Goal: Transaction & Acquisition: Book appointment/travel/reservation

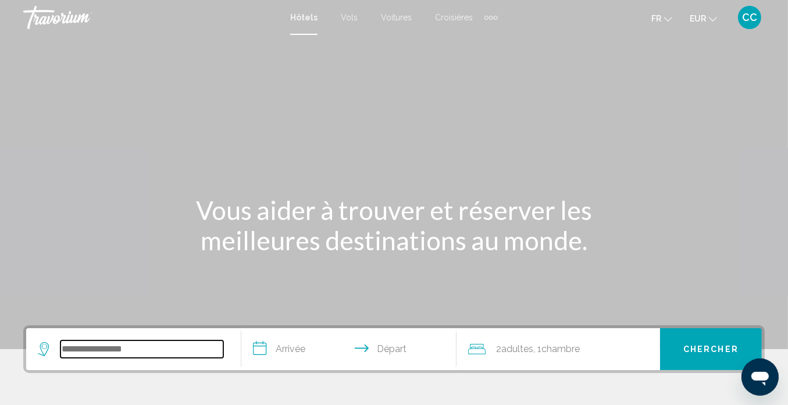
click at [91, 341] on input "Search widget" at bounding box center [141, 348] width 163 height 17
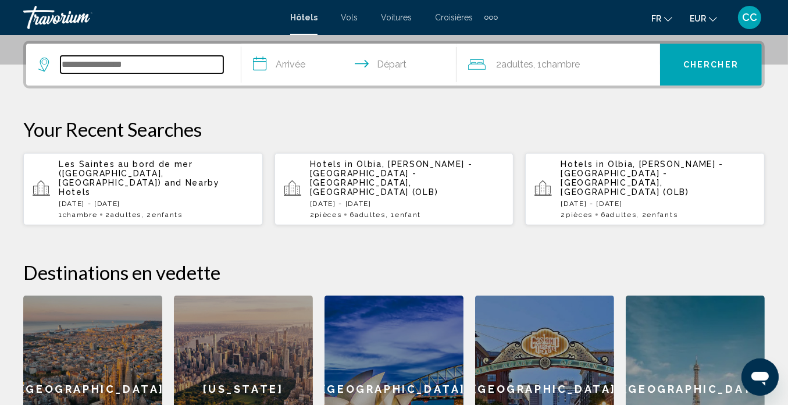
scroll to position [287, 0]
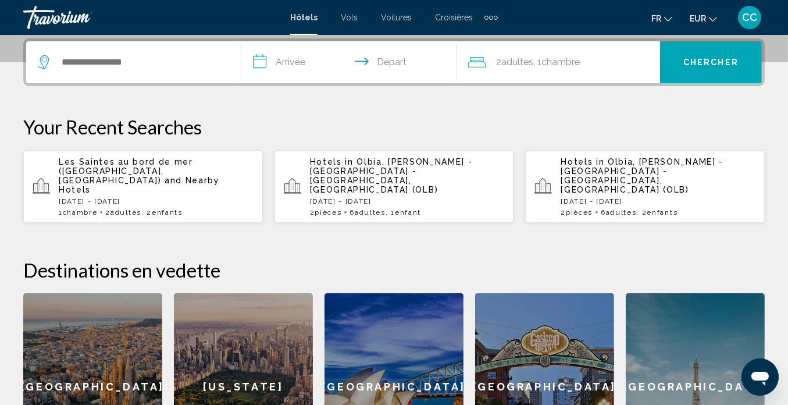
click at [414, 197] on p "[DATE] - [DATE]" at bounding box center [407, 201] width 195 height 8
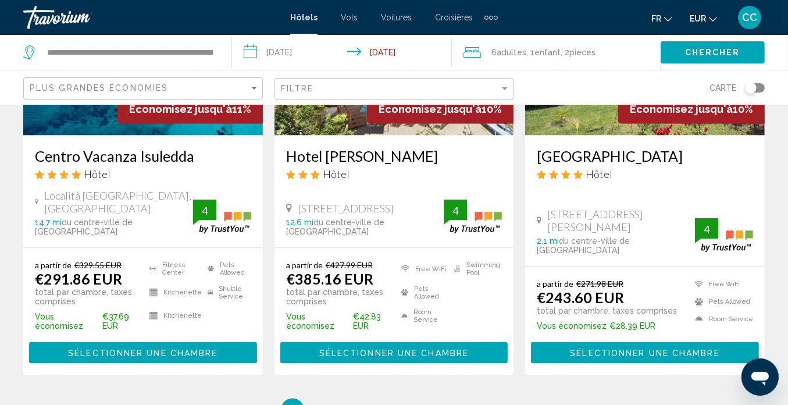
scroll to position [1628, 0]
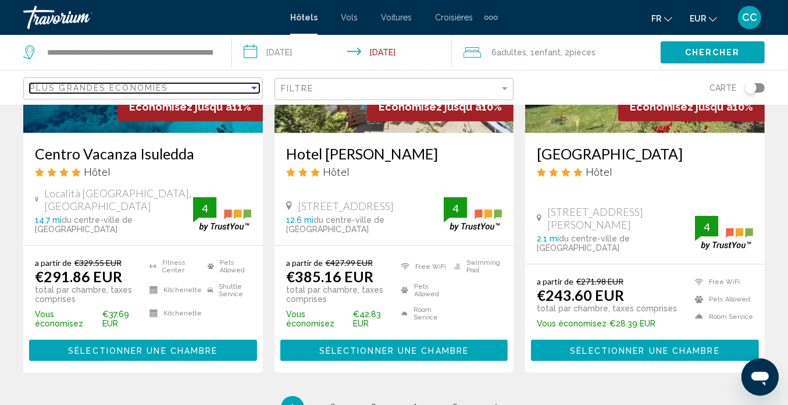
click at [251, 88] on div "Sort by" at bounding box center [254, 88] width 6 height 3
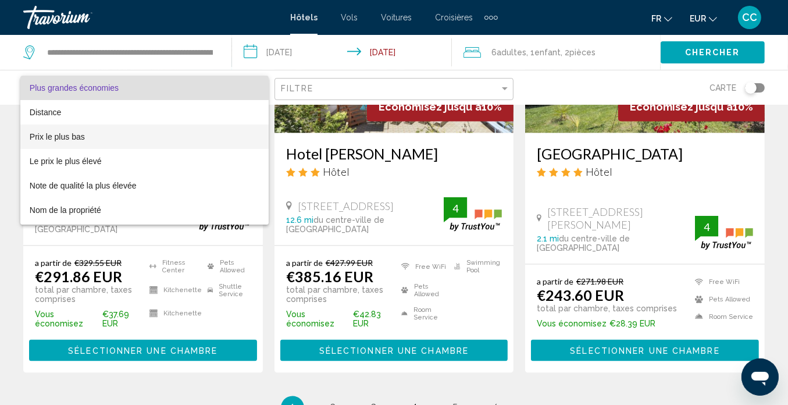
click at [193, 143] on span "Prix le plus bas" at bounding box center [145, 136] width 230 height 24
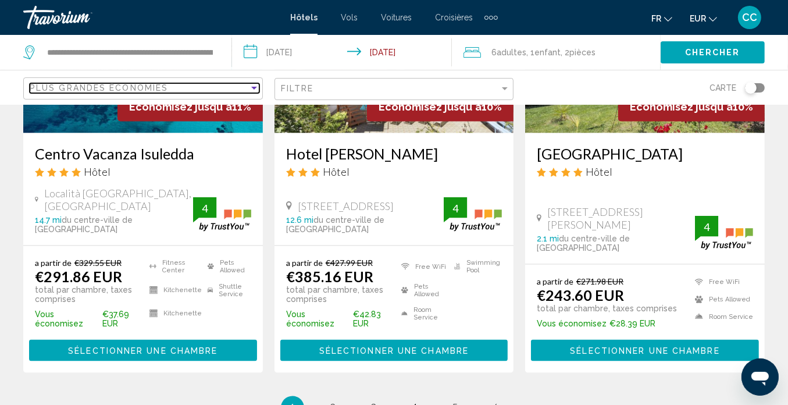
click at [256, 84] on div "Sort by" at bounding box center [254, 87] width 10 height 9
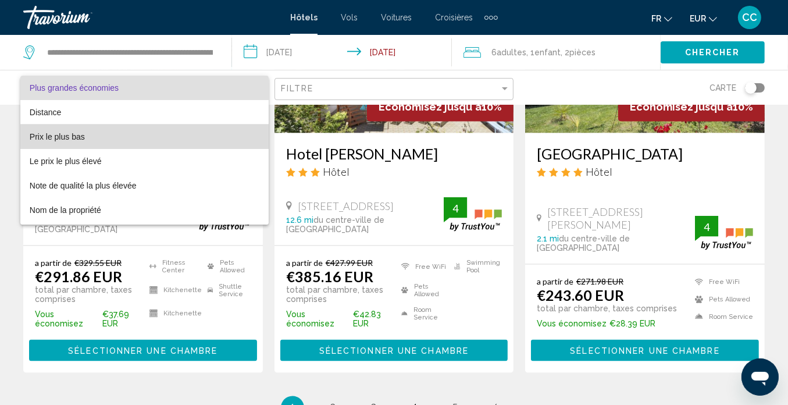
click at [228, 137] on span "Prix le plus bas" at bounding box center [145, 136] width 230 height 24
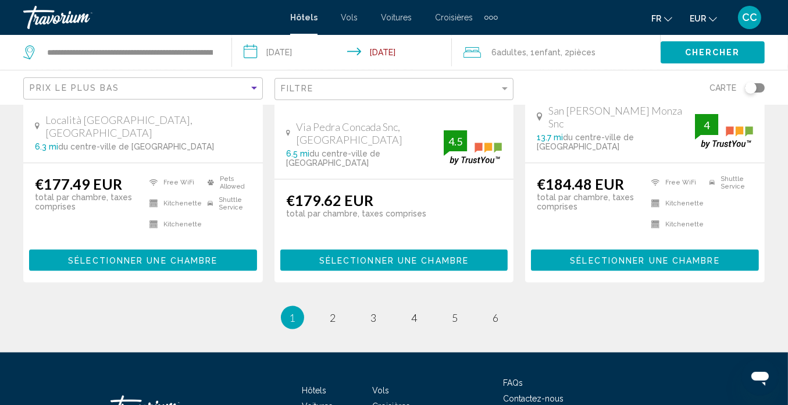
click at [782, 85] on app-hotels-search-filters "Prix le plus bas Filtre Carte" at bounding box center [394, 87] width 788 height 35
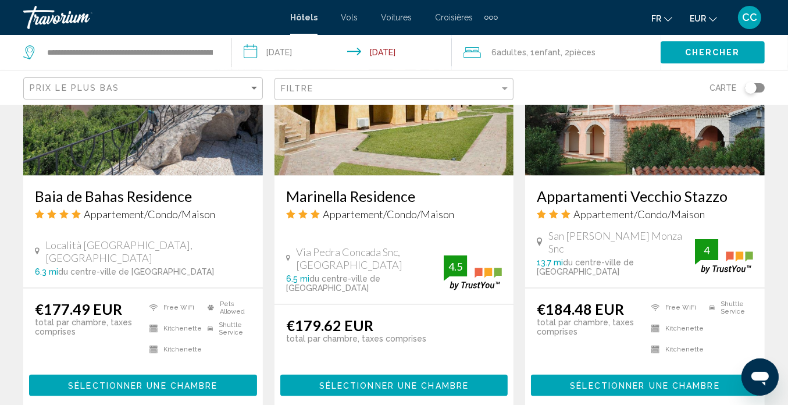
scroll to position [1504, 0]
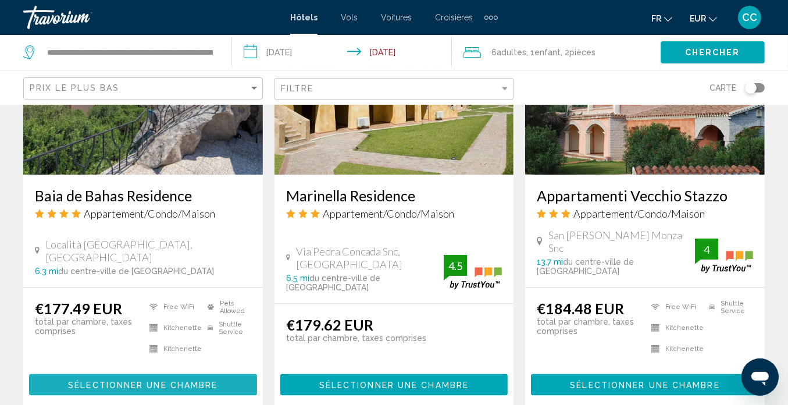
click at [115, 380] on span "Sélectionner une chambre" at bounding box center [142, 384] width 149 height 9
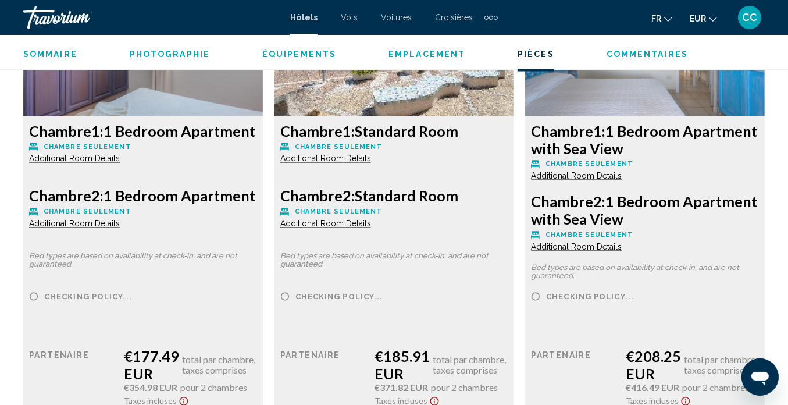
scroll to position [1830, 0]
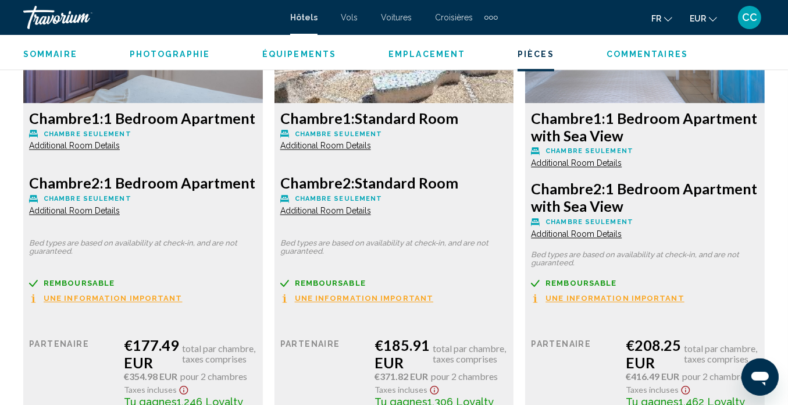
click at [60, 209] on span "Additional Room Details" at bounding box center [74, 210] width 91 height 9
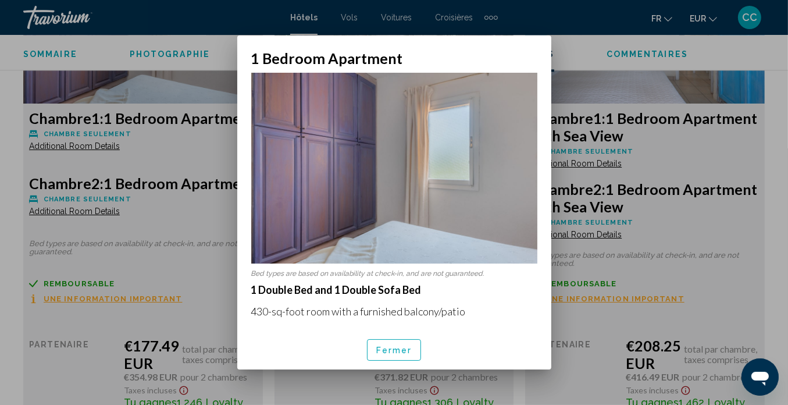
click at [88, 146] on div at bounding box center [394, 202] width 788 height 405
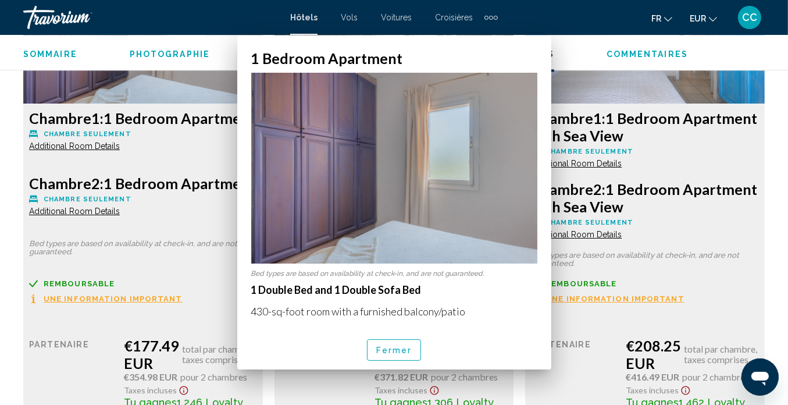
scroll to position [1830, 0]
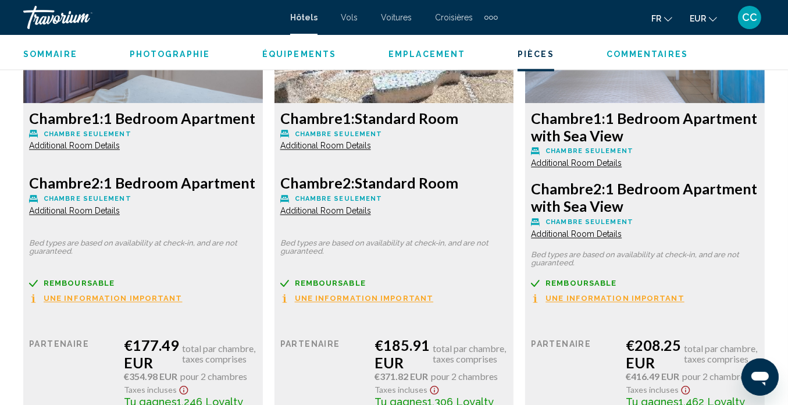
click at [88, 146] on span "Additional Room Details" at bounding box center [74, 145] width 91 height 9
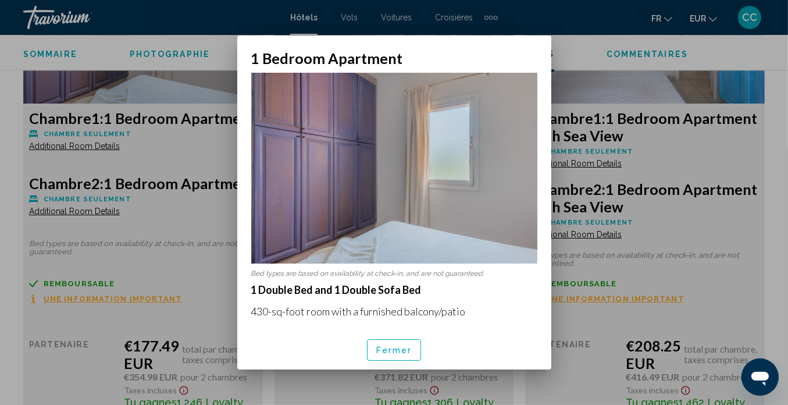
scroll to position [0, 0]
click at [390, 347] on span "Fermer" at bounding box center [394, 349] width 36 height 9
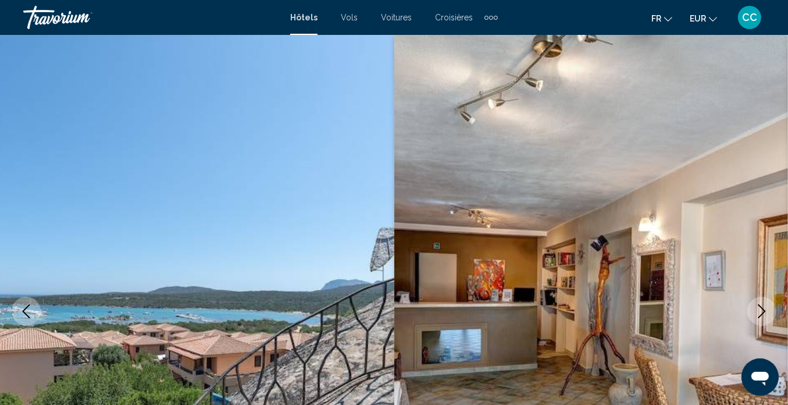
scroll to position [1830, 0]
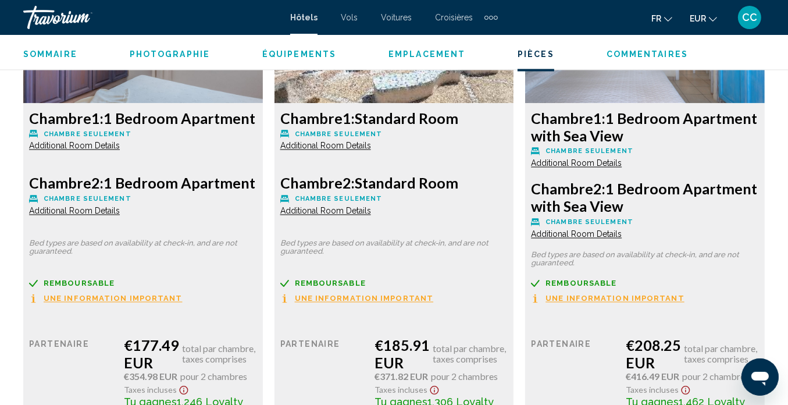
click at [120, 151] on span "Additional Room Details" at bounding box center [74, 145] width 91 height 9
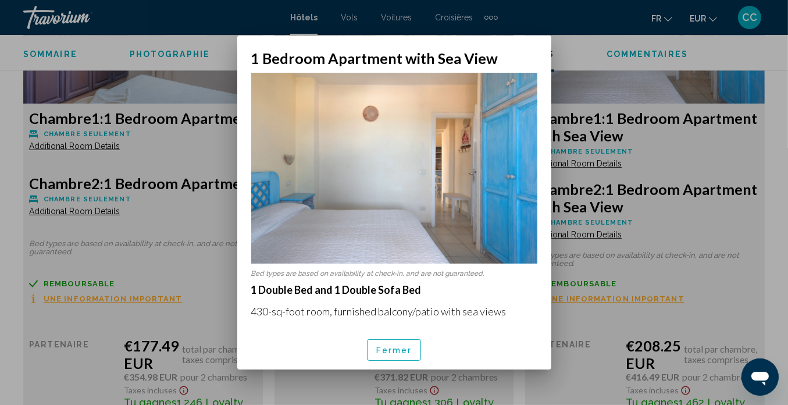
scroll to position [0, 0]
click at [404, 351] on span "Fermer" at bounding box center [394, 349] width 36 height 9
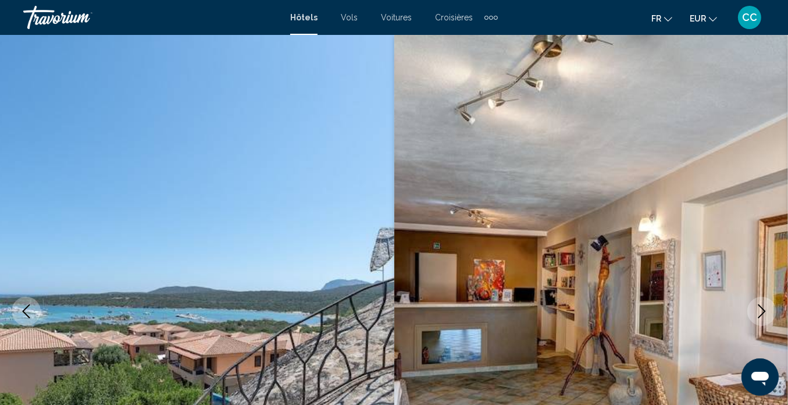
scroll to position [1830, 0]
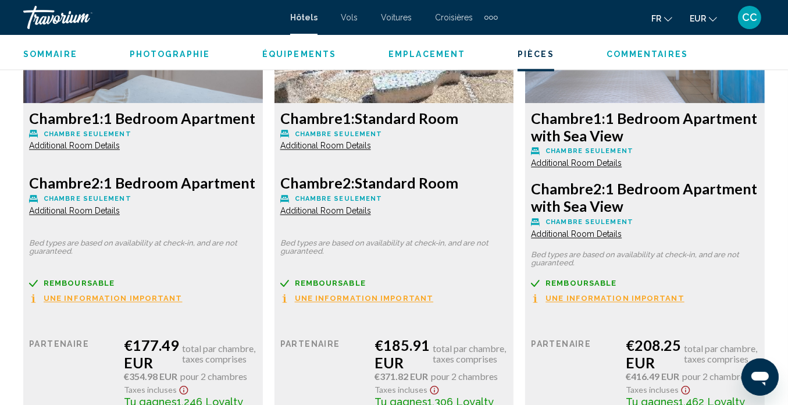
click at [120, 216] on span "Additional Room Details" at bounding box center [74, 210] width 91 height 9
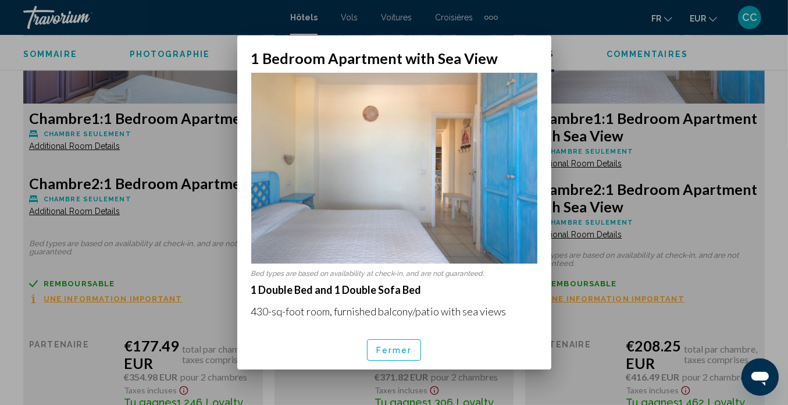
scroll to position [0, 0]
click at [389, 353] on span "Fermer" at bounding box center [394, 349] width 36 height 9
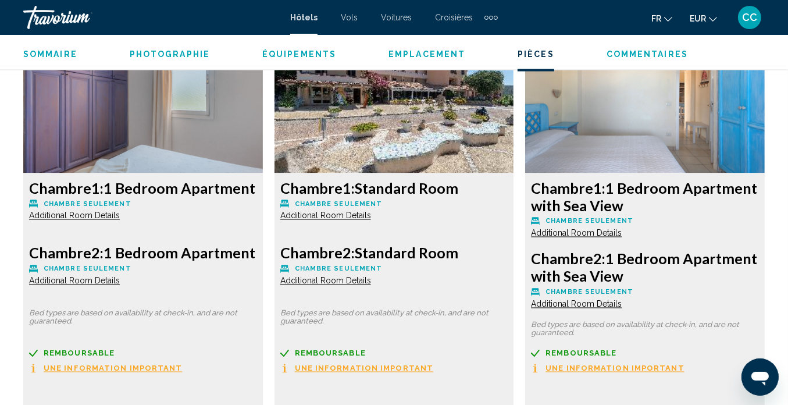
scroll to position [1783, 0]
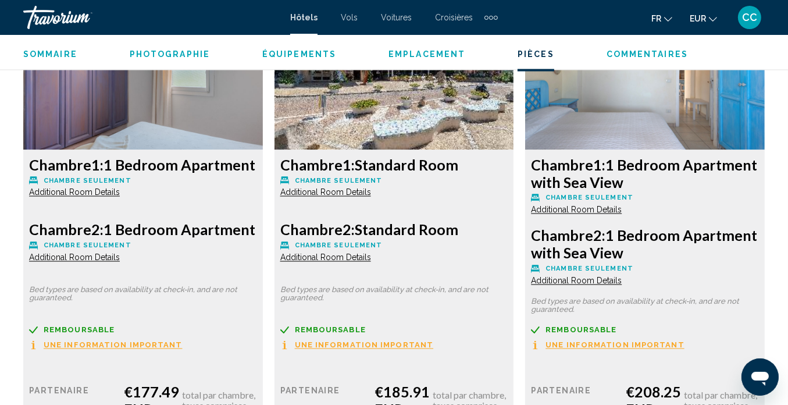
click at [120, 191] on span "Additional Room Details" at bounding box center [74, 192] width 91 height 9
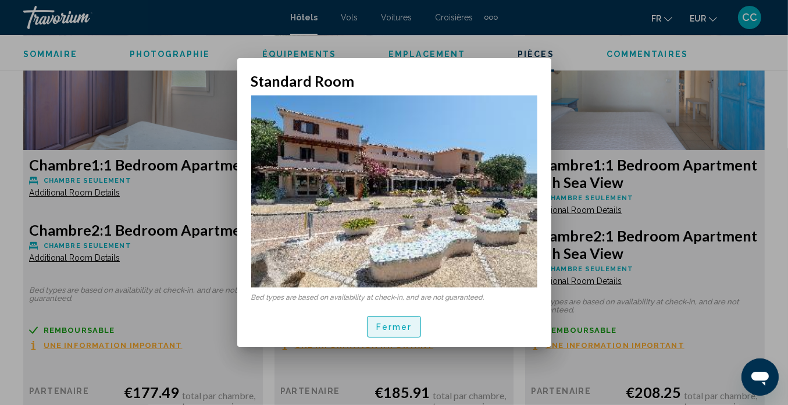
click at [387, 324] on span "Fermer" at bounding box center [394, 326] width 36 height 9
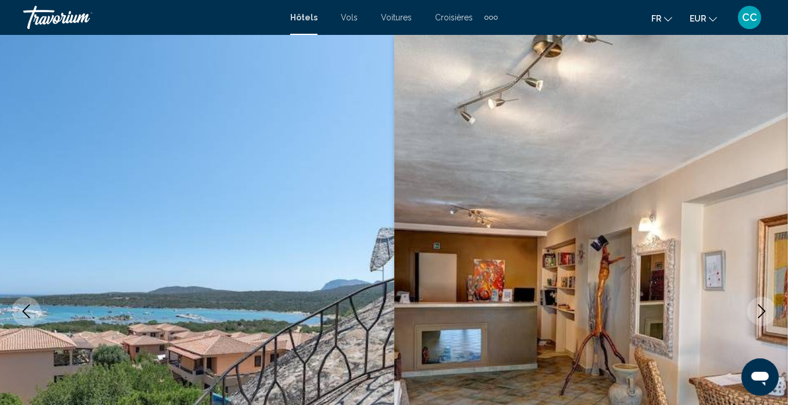
scroll to position [1783, 0]
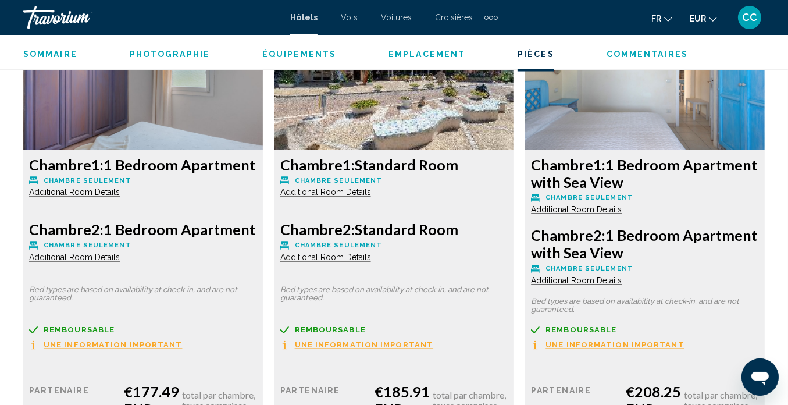
click at [120, 254] on span "Additional Room Details" at bounding box center [74, 257] width 91 height 9
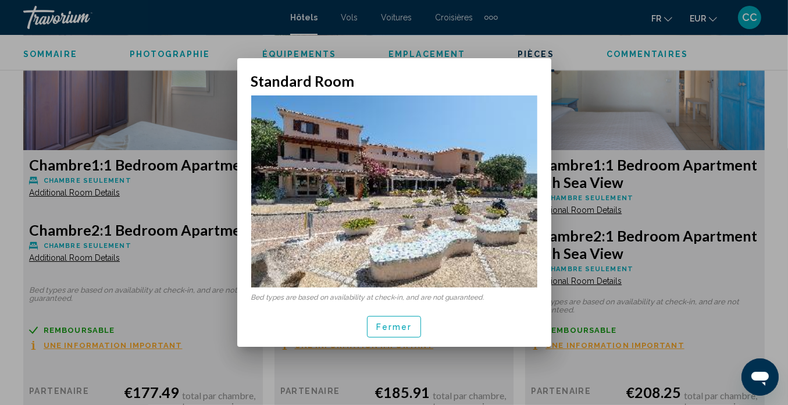
scroll to position [0, 0]
click at [384, 325] on span "Fermer" at bounding box center [394, 326] width 36 height 9
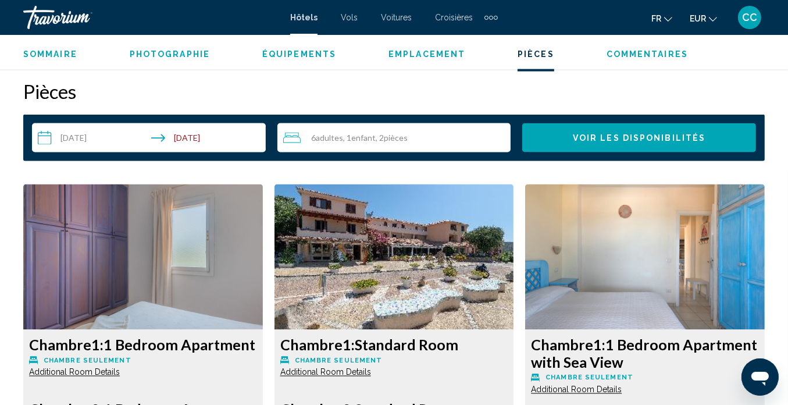
scroll to position [1605, 0]
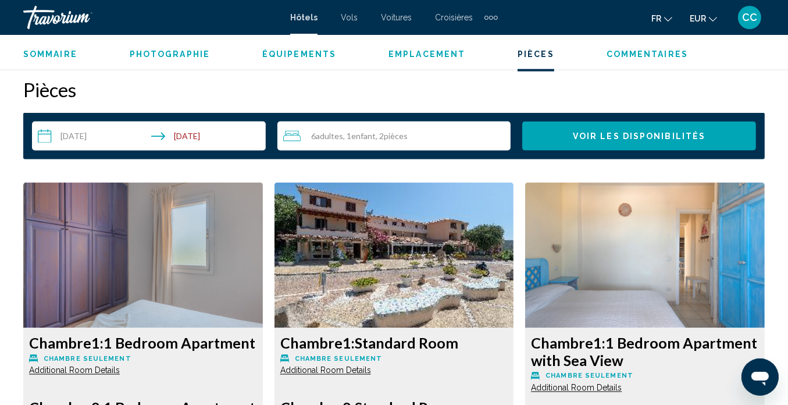
click at [332, 145] on div "6 Adulte Adultes , 1 Enfant Enfants , 2 Chambre pièces" at bounding box center [397, 136] width 228 height 29
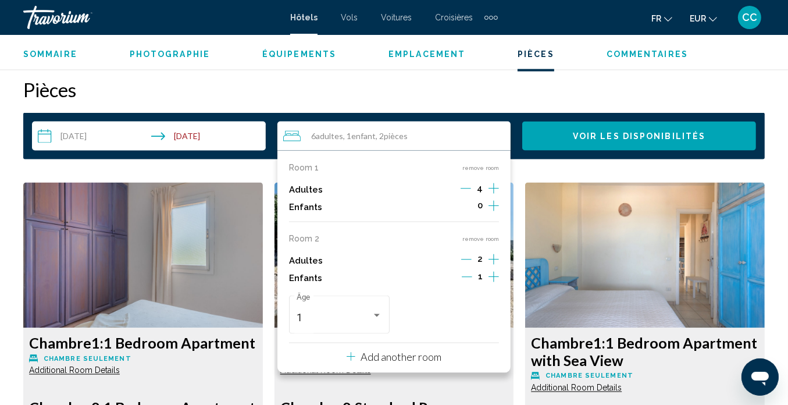
click at [491, 239] on button "remove room" at bounding box center [480, 239] width 37 height 8
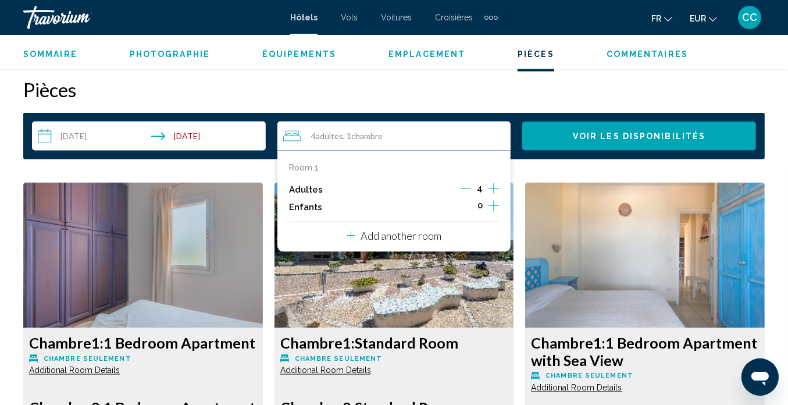
click at [495, 186] on icon "Increment adults" at bounding box center [494, 188] width 10 height 14
click at [469, 190] on icon "Decrement adults" at bounding box center [466, 188] width 10 height 10
click at [498, 205] on icon "Increment children" at bounding box center [494, 206] width 10 height 14
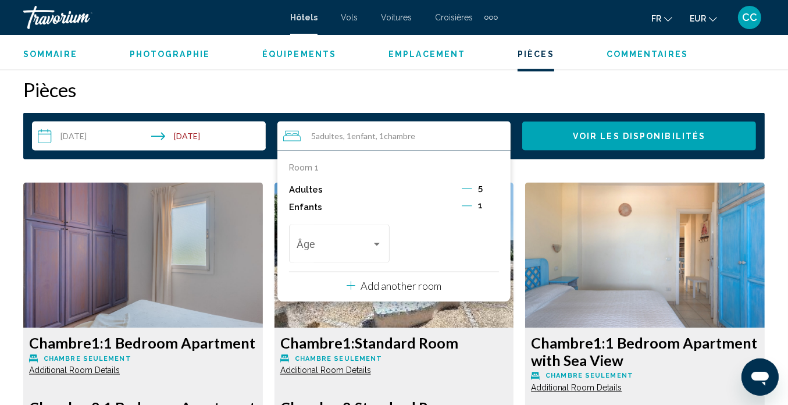
click at [493, 87] on h2 "Pièces" at bounding box center [394, 89] width 742 height 23
